Goal: Check status: Check status

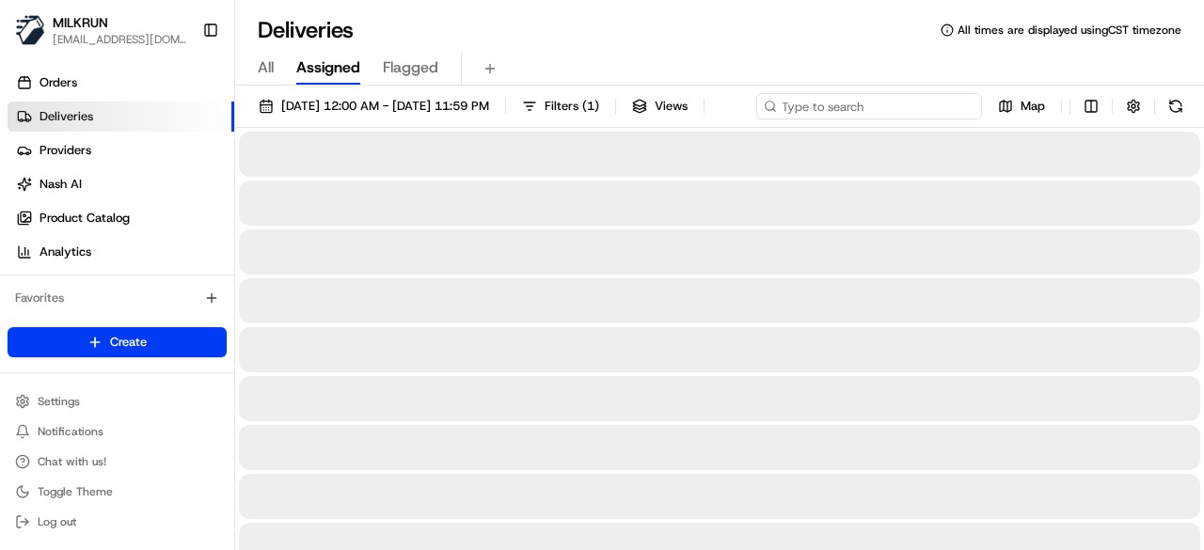
click at [908, 95] on div "20/08/2025 12:00 AM - 20/08/2025 11:59 PM Filters ( 1 ) Views Map" at bounding box center [719, 110] width 969 height 35
paste input "09593eea-0d28-41f7-8be3-92d53b2366df"
type input "09593eea-0d28-41f7-8be3-92d53b2366df"
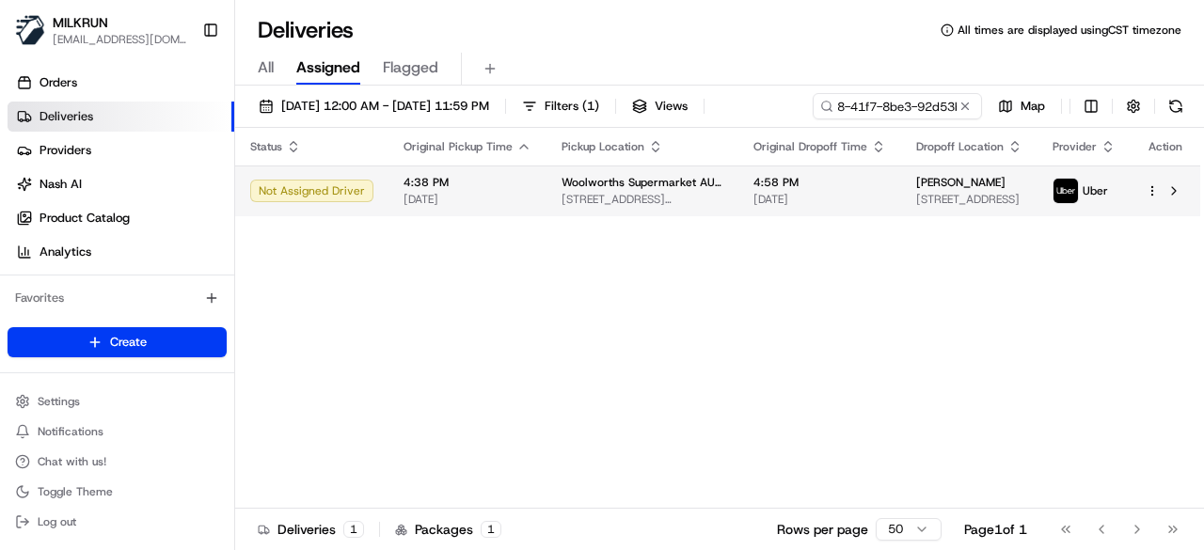
click at [795, 215] on div "Status Original Pickup Time Pickup Location Original Dropoff Time Dropoff Locat…" at bounding box center [717, 318] width 965 height 381
click at [852, 187] on td "4:58 PM 20/08/2025" at bounding box center [819, 190] width 163 height 51
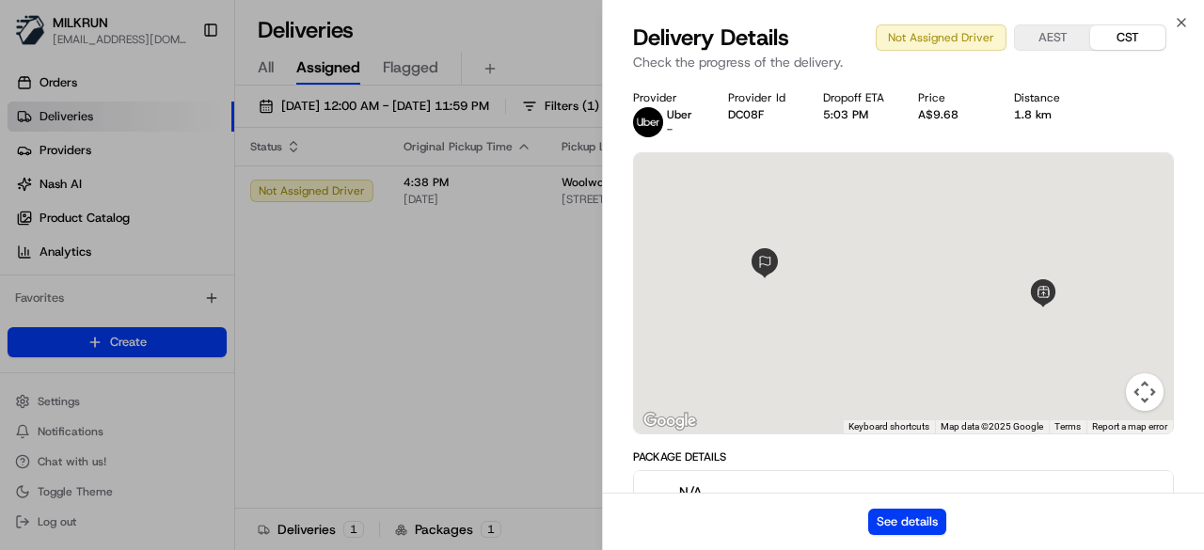
drag, startPoint x: 893, startPoint y: 512, endPoint x: 912, endPoint y: 64, distance: 448.9
click at [893, 506] on div "See details" at bounding box center [903, 521] width 601 height 57
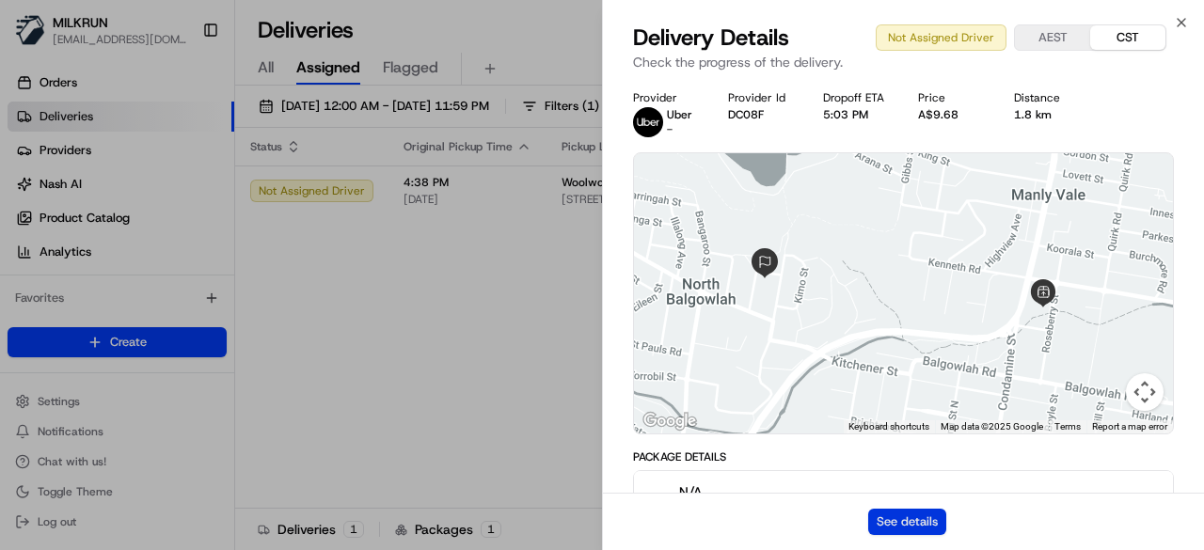
click at [925, 526] on button "See details" at bounding box center [907, 522] width 78 height 26
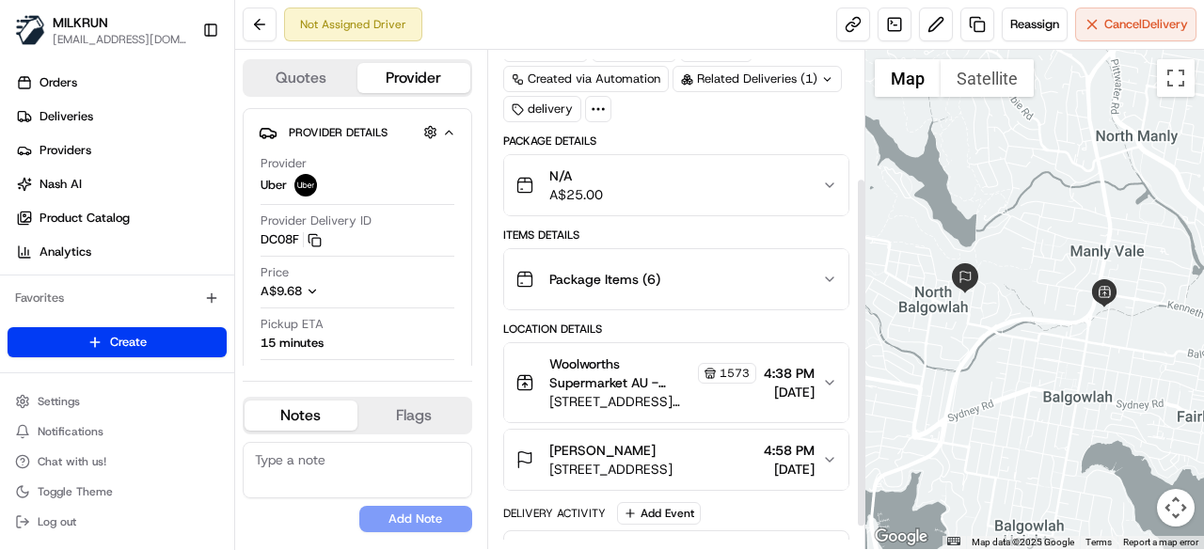
scroll to position [213, 0]
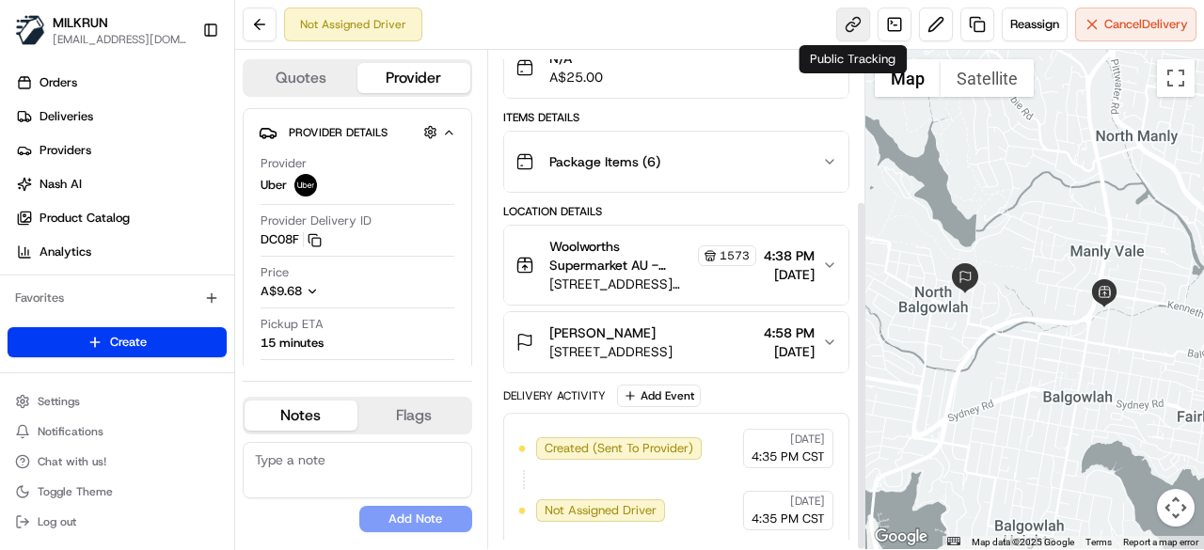
click at [851, 31] on link at bounding box center [853, 25] width 34 height 34
